Goal: Information Seeking & Learning: Learn about a topic

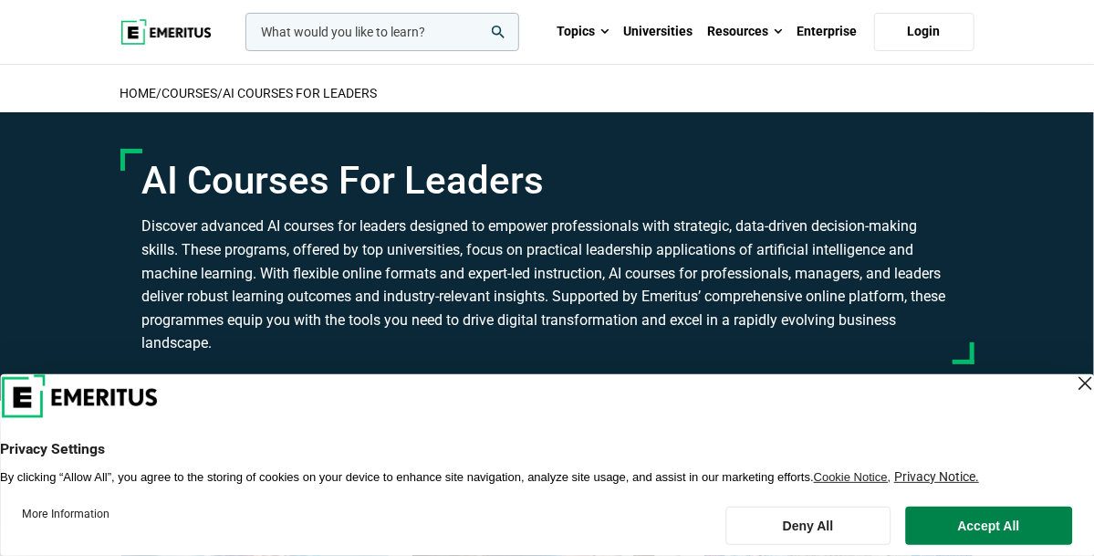
click at [371, 22] on input "woocommerce-product-search-field-0" at bounding box center [382, 32] width 274 height 38
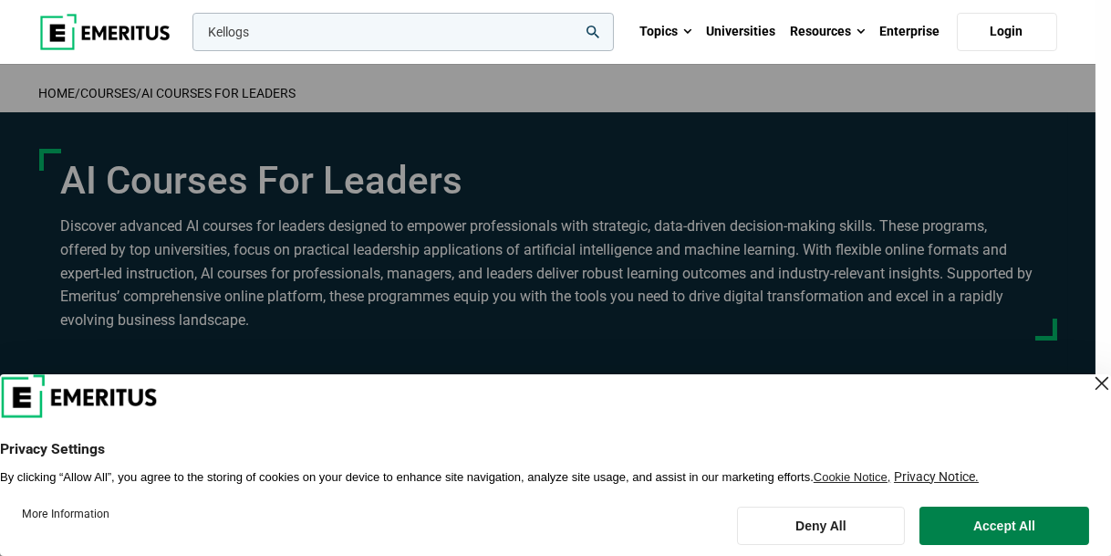
click at [189, 36] on button "search" at bounding box center [189, 36] width 0 height 0
click at [614, 51] on div "Kellogs" at bounding box center [401, 32] width 425 height 38
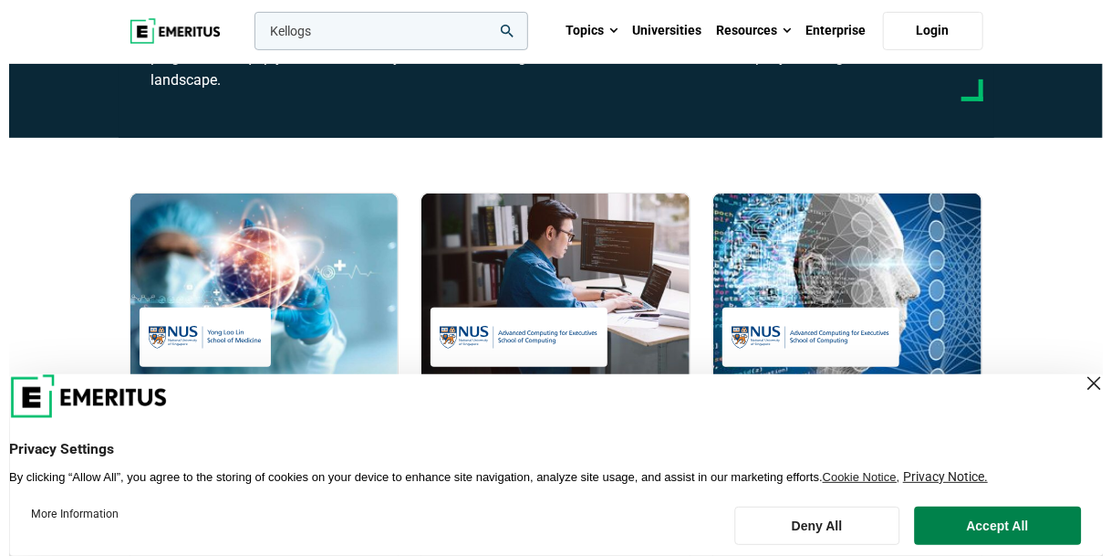
scroll to position [243, 0]
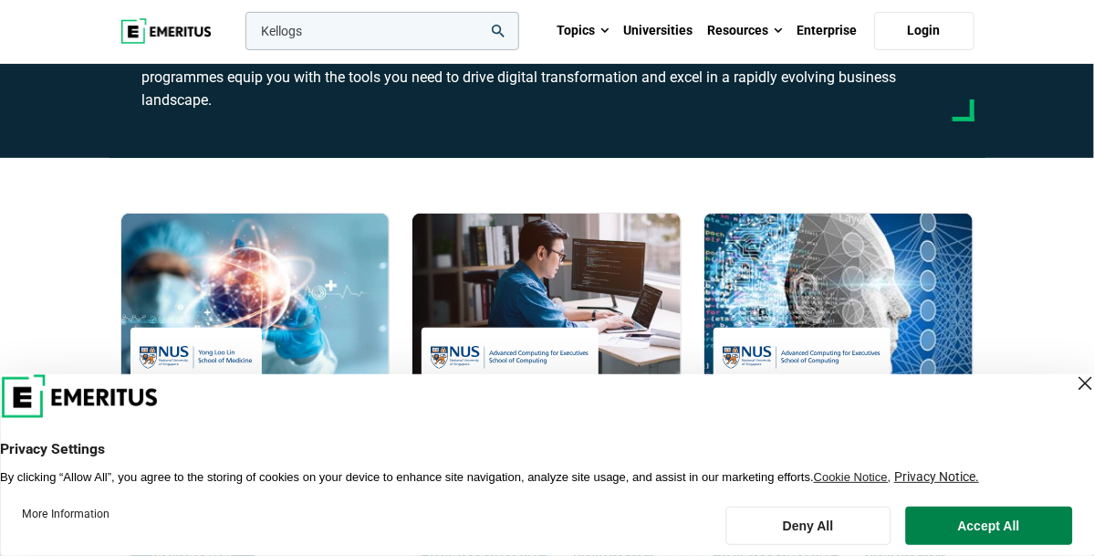
click at [350, 27] on input "Kellogs" at bounding box center [382, 31] width 274 height 38
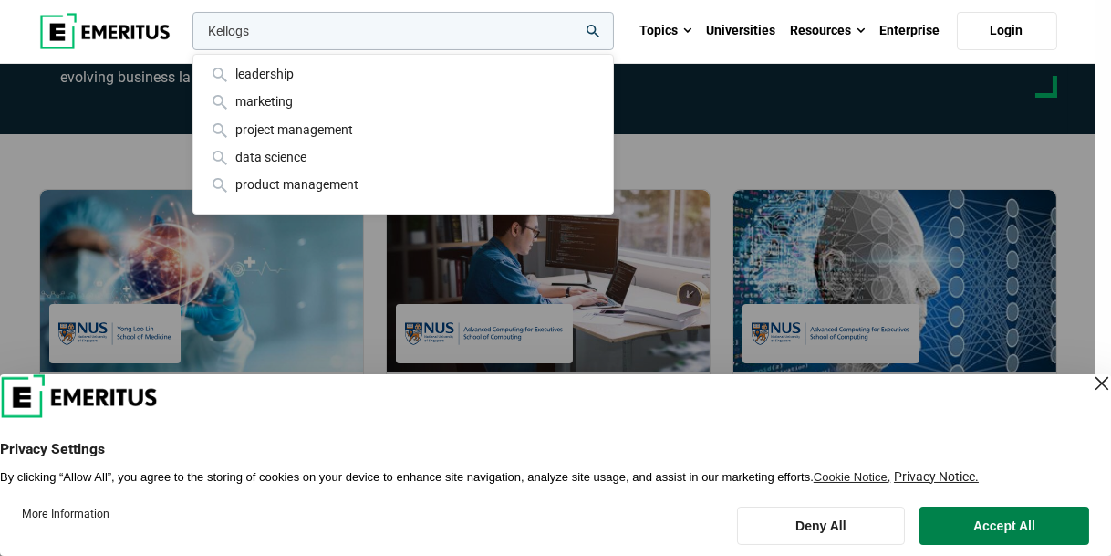
click at [328, 24] on input "Kellogs" at bounding box center [404, 31] width 422 height 38
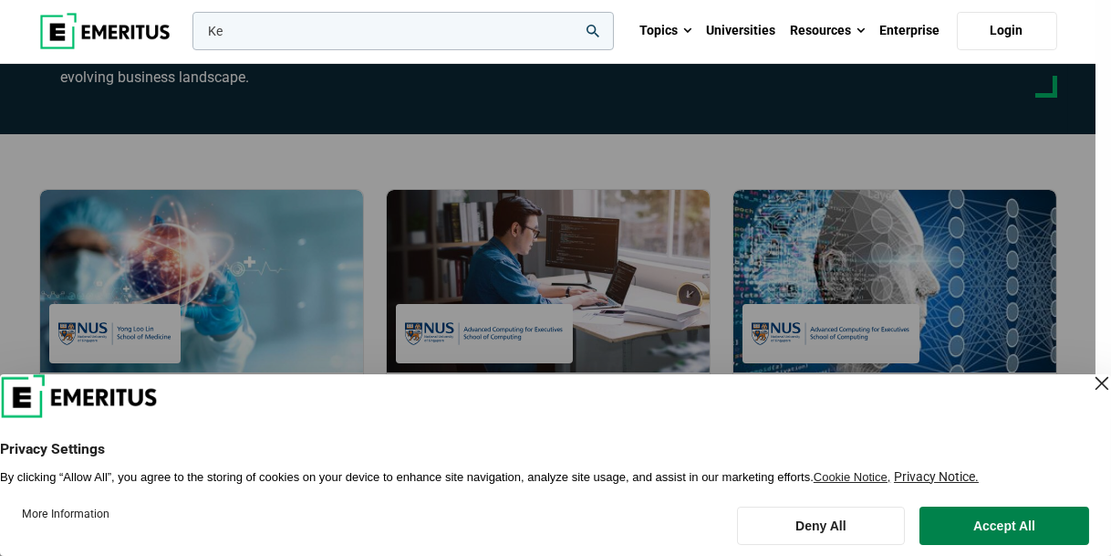
type input "K"
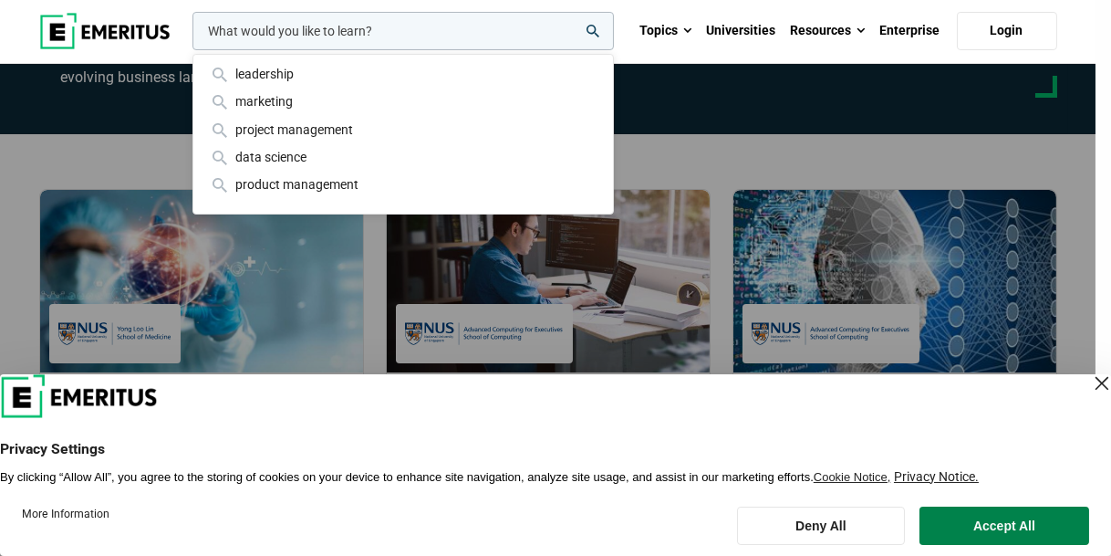
type input "M"
click at [273, 31] on input "woocommerce-product-search-field-0" at bounding box center [404, 31] width 422 height 38
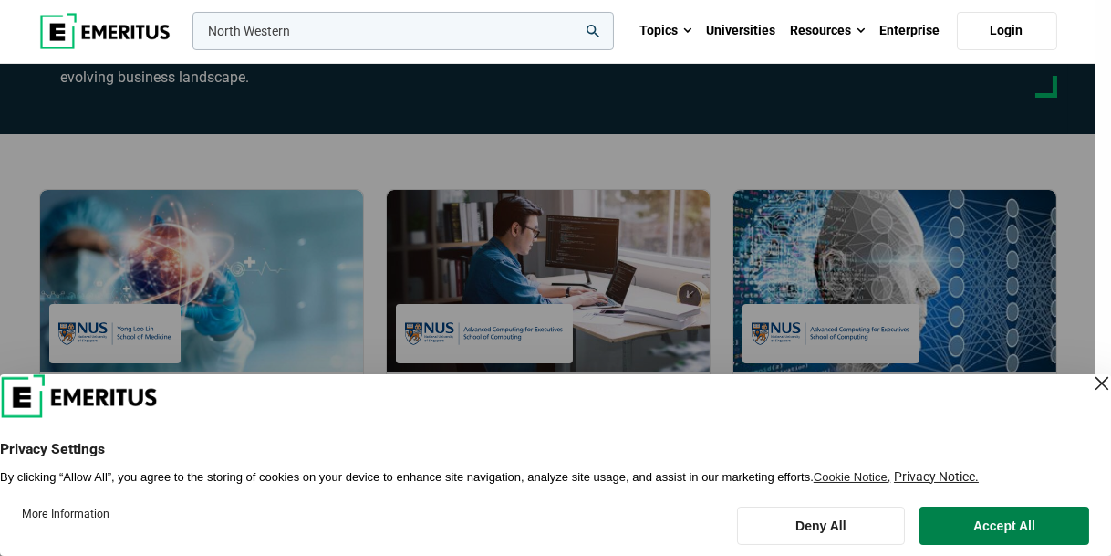
type input "North Western"
click at [189, 36] on button "search" at bounding box center [189, 36] width 0 height 0
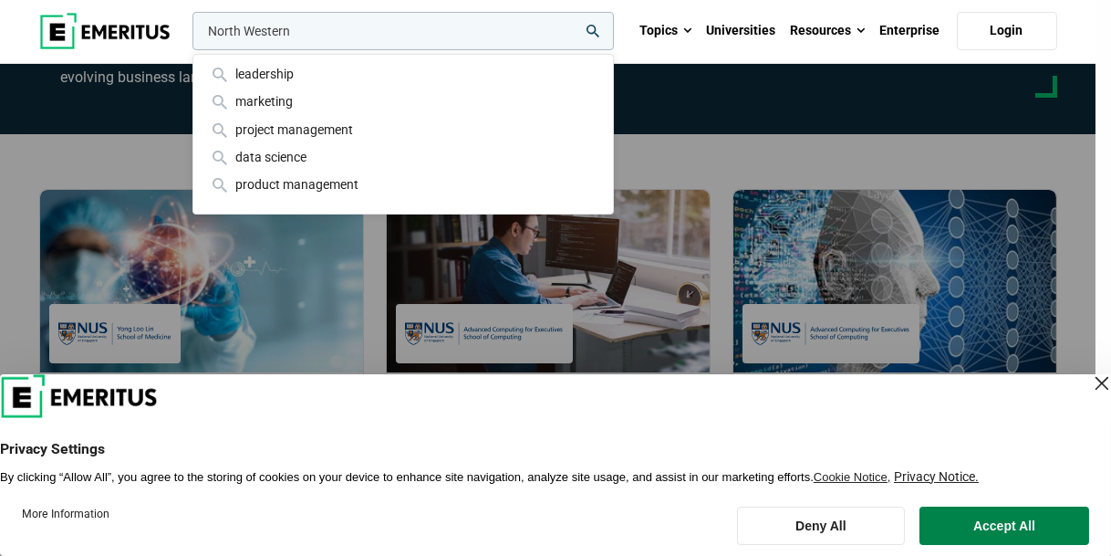
click at [144, 41] on img at bounding box center [104, 31] width 131 height 36
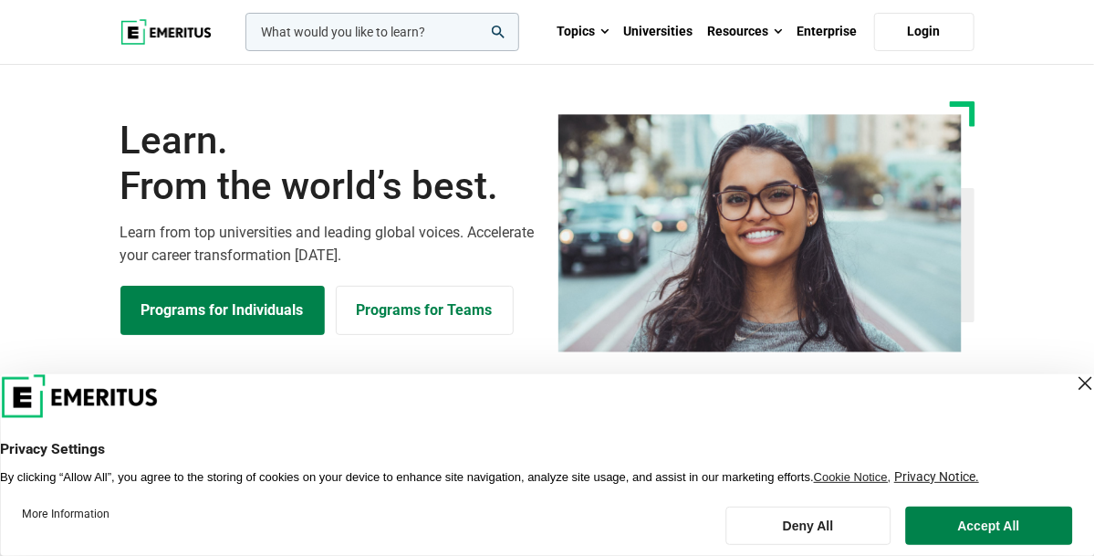
click at [489, 38] on input "woocommerce-product-search-field-0" at bounding box center [382, 32] width 274 height 38
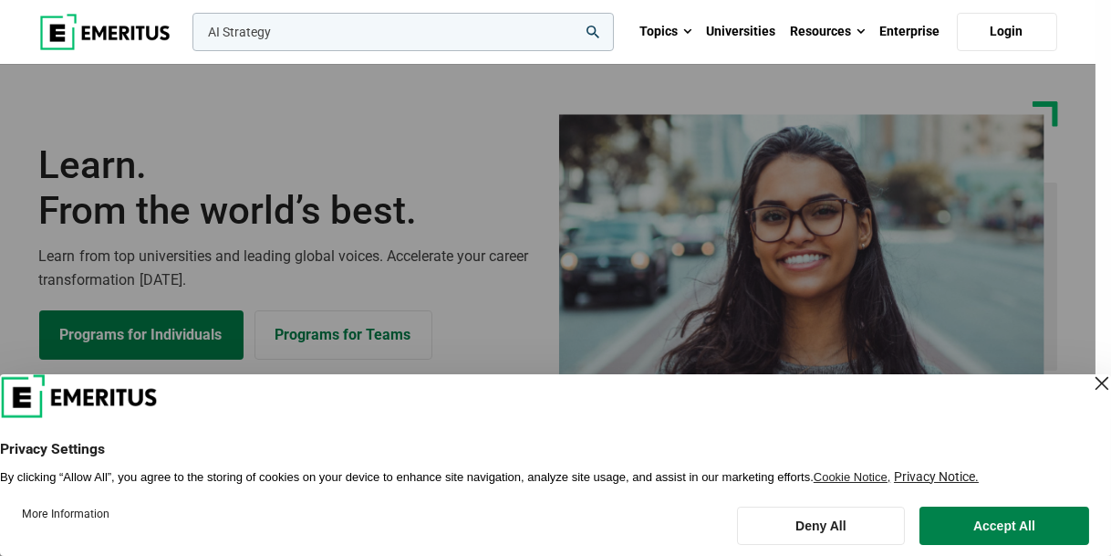
type input "AI Strategy"
click at [189, 36] on button "search" at bounding box center [189, 36] width 0 height 0
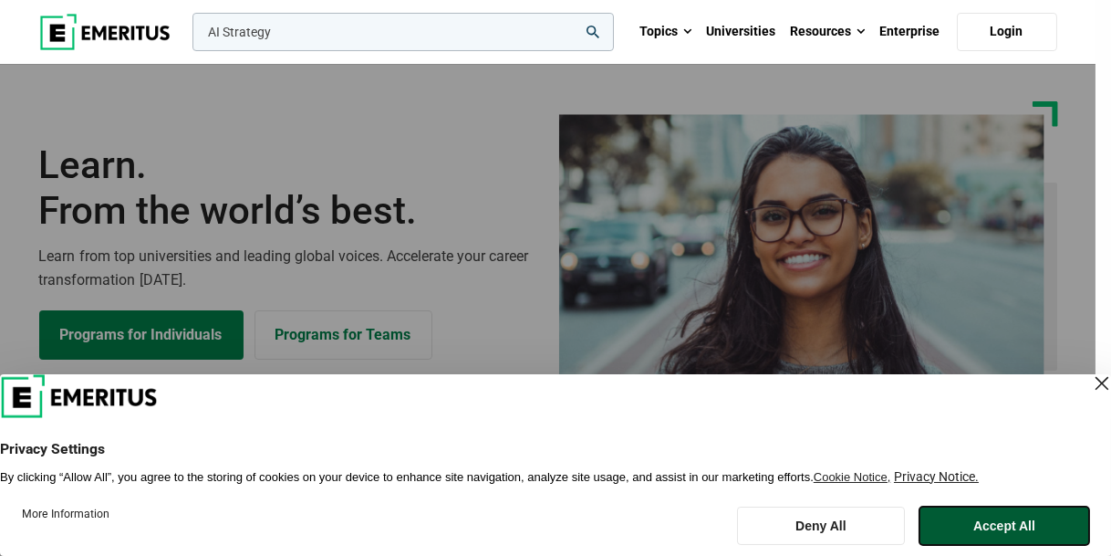
click at [953, 524] on button "Accept All" at bounding box center [1005, 525] width 170 height 38
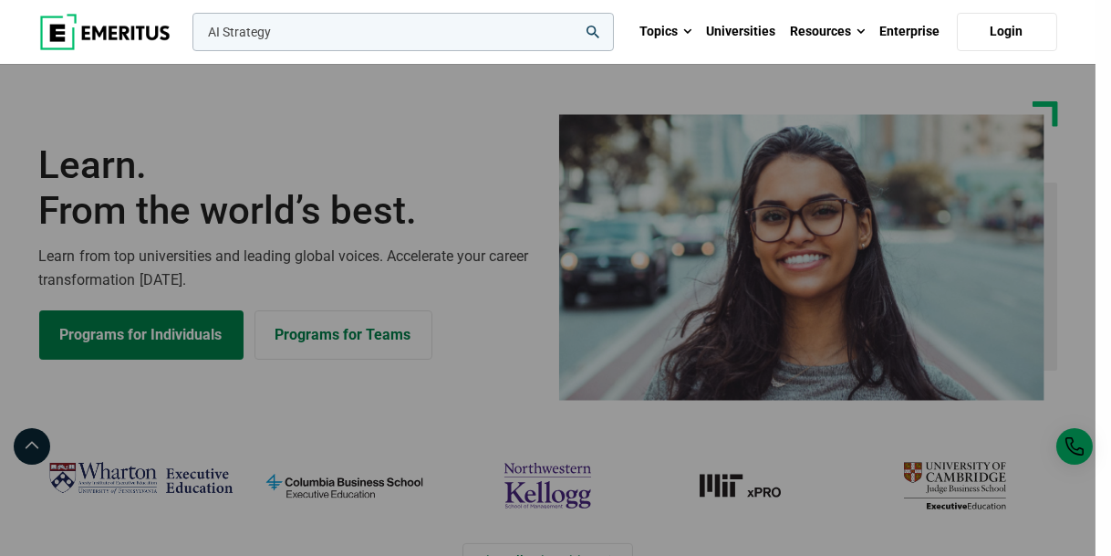
click at [561, 51] on div "AI Strategy" at bounding box center [401, 32] width 425 height 38
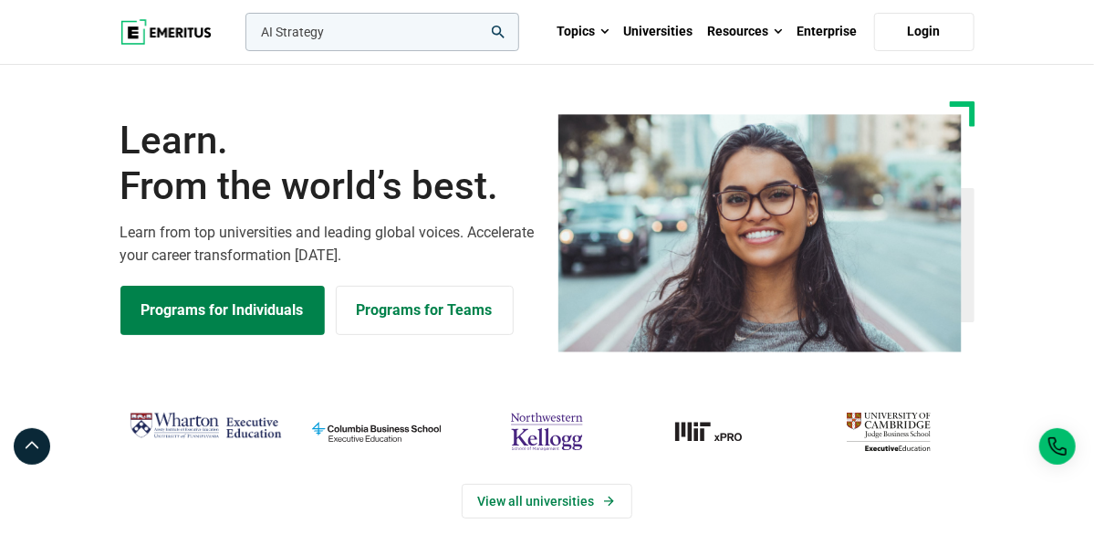
click at [517, 457] on img "northwestern-kellogg" at bounding box center [547, 432] width 152 height 50
click at [534, 457] on img "northwestern-kellogg" at bounding box center [547, 432] width 152 height 50
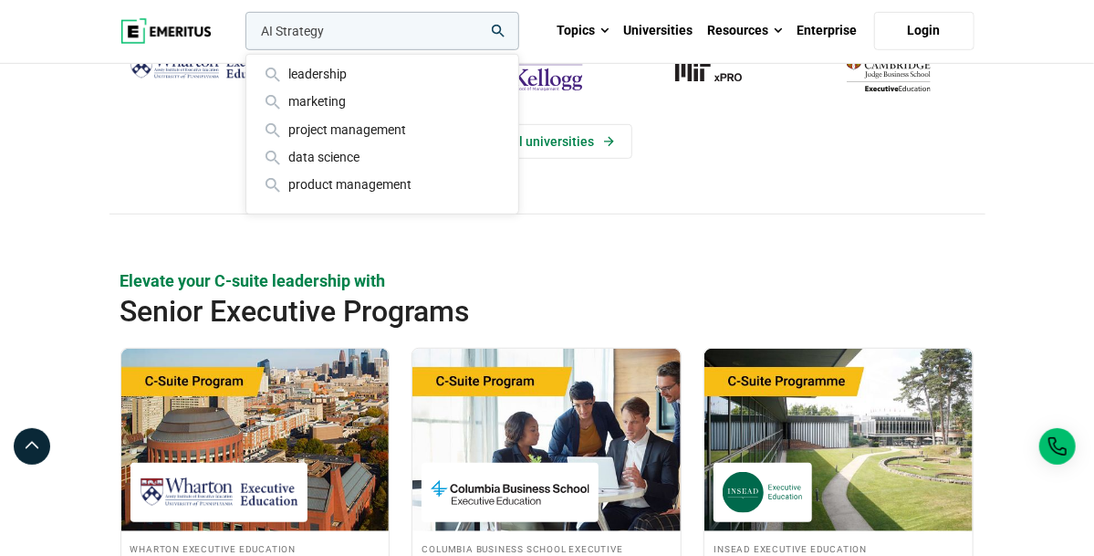
scroll to position [359, 0]
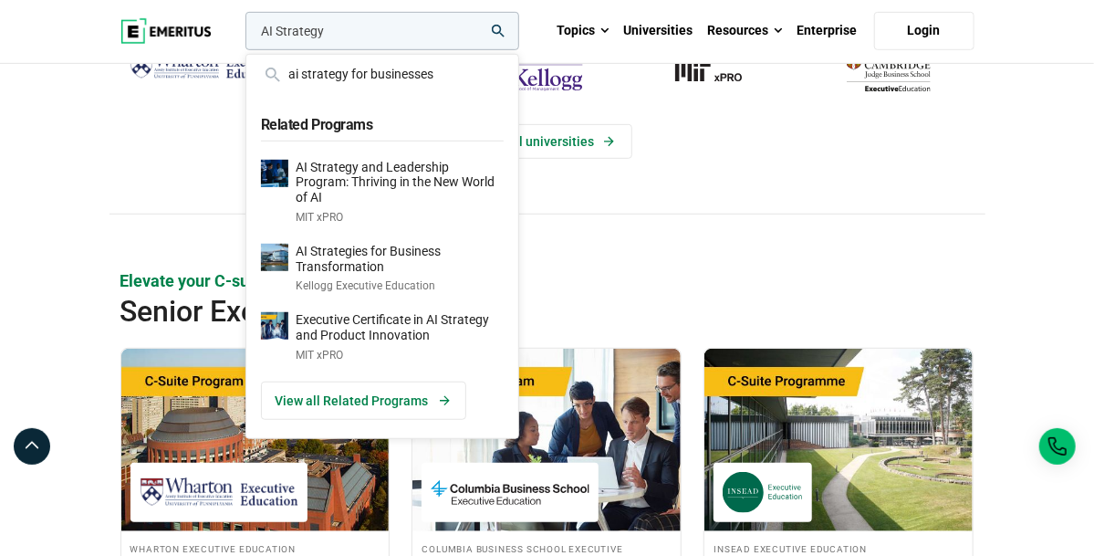
click at [725, 215] on div "View all universities" at bounding box center [547, 131] width 876 height 168
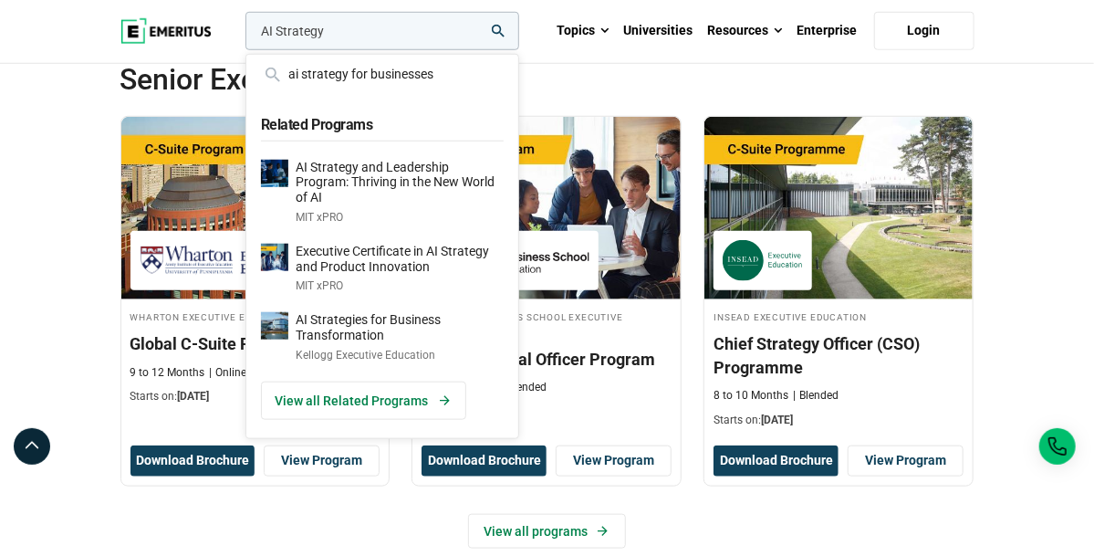
scroll to position [678, 0]
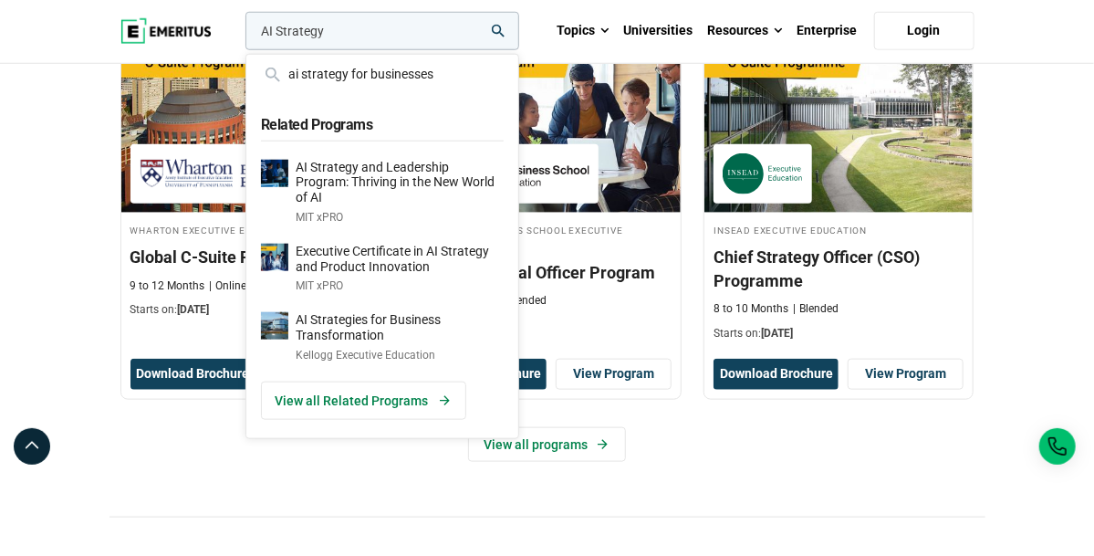
click at [911, 462] on div "View all programs" at bounding box center [547, 444] width 854 height 35
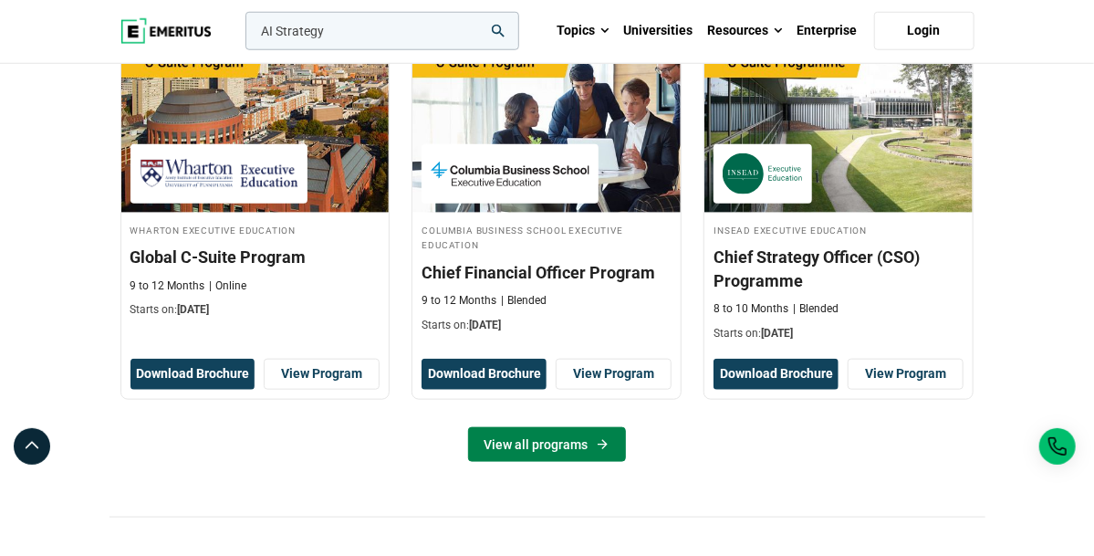
click at [535, 462] on link "View all programs" at bounding box center [547, 444] width 158 height 35
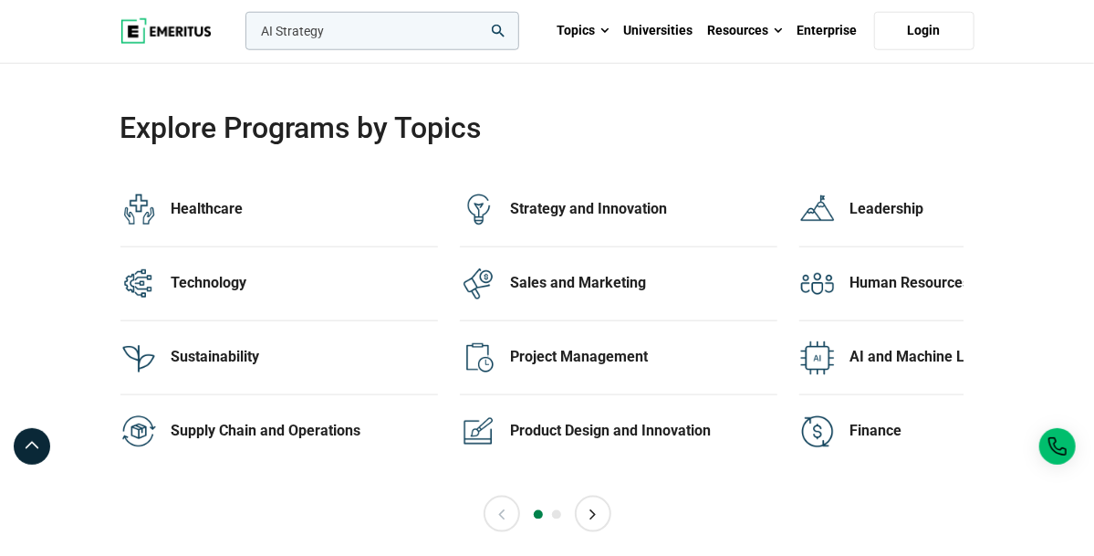
scroll to position [3660, 0]
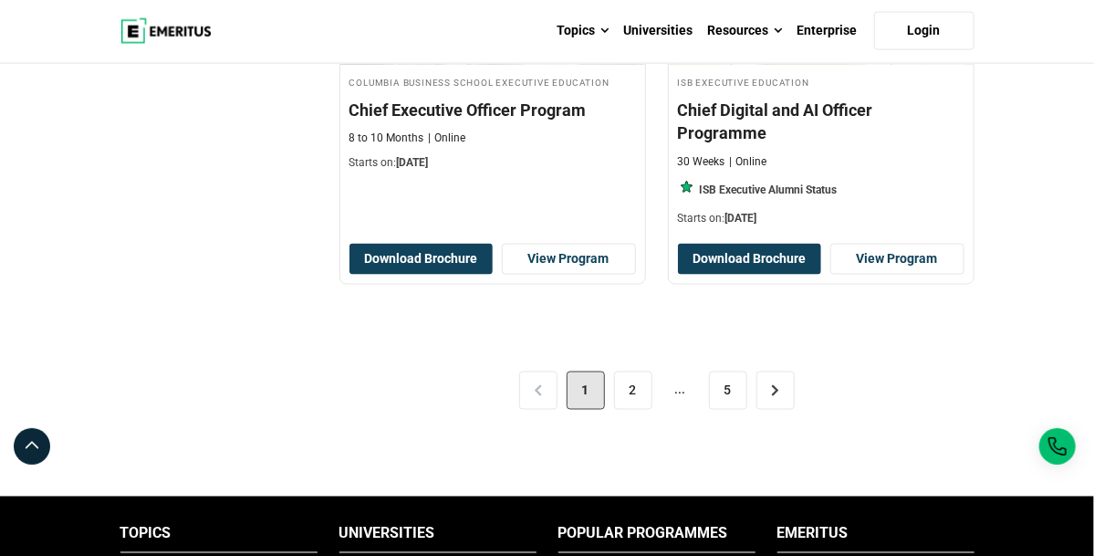
scroll to position [3983, 0]
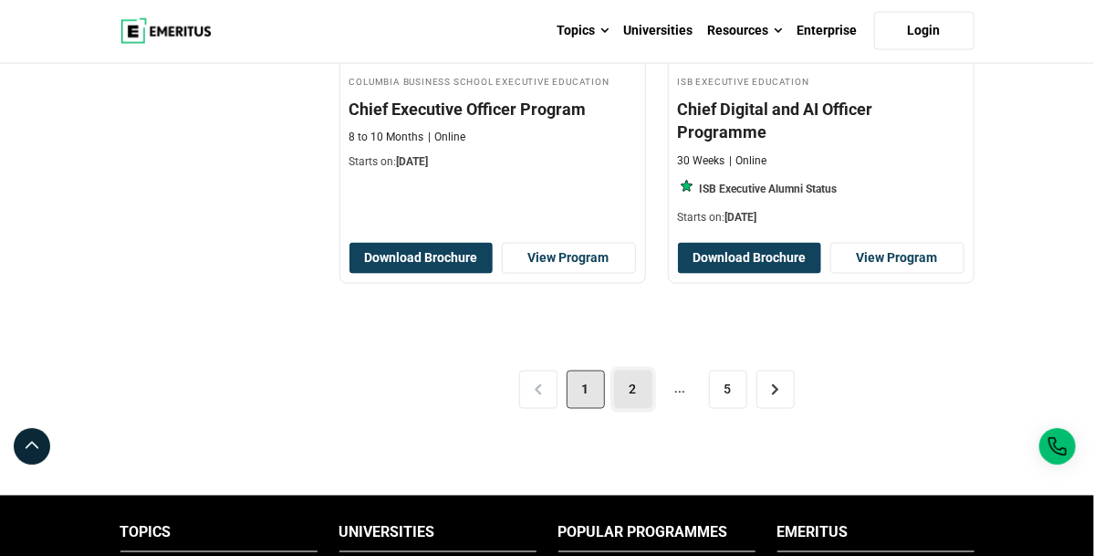
click at [652, 370] on link "2" at bounding box center [633, 389] width 38 height 38
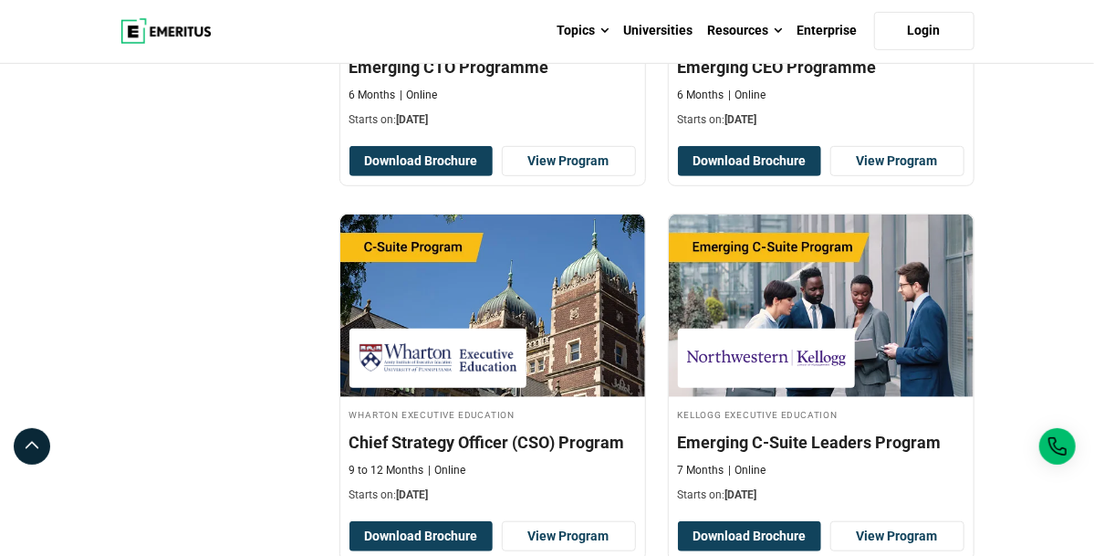
scroll to position [3273, 0]
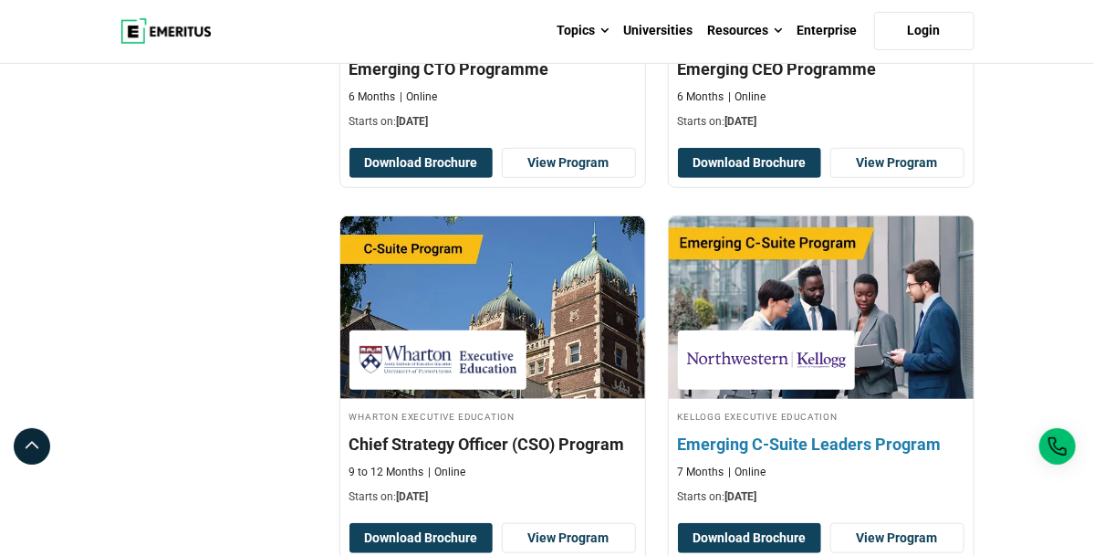
click at [789, 339] on img at bounding box center [766, 359] width 159 height 41
